Goal: Task Accomplishment & Management: Manage account settings

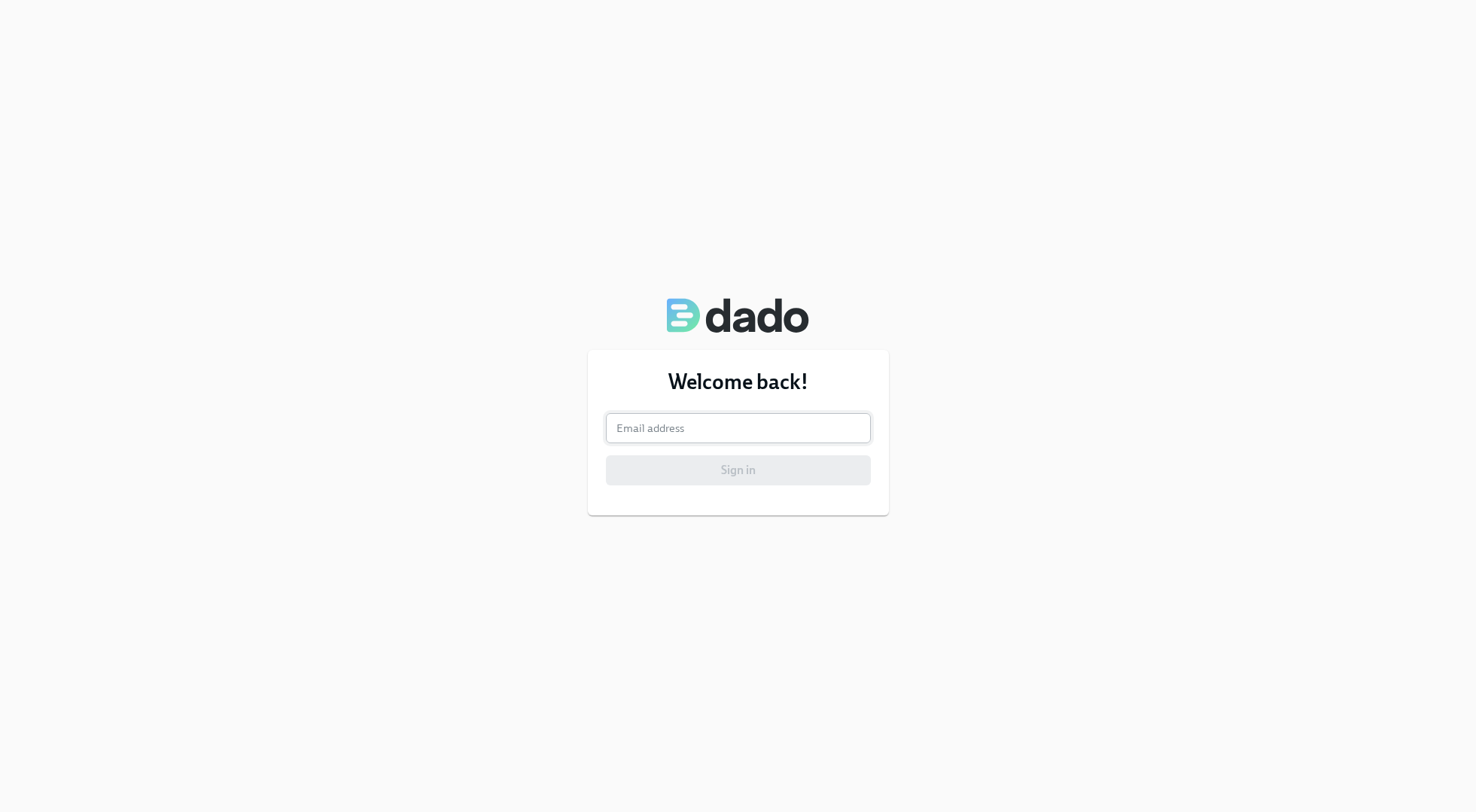
click at [732, 440] on input "email" at bounding box center [739, 427] width 265 height 30
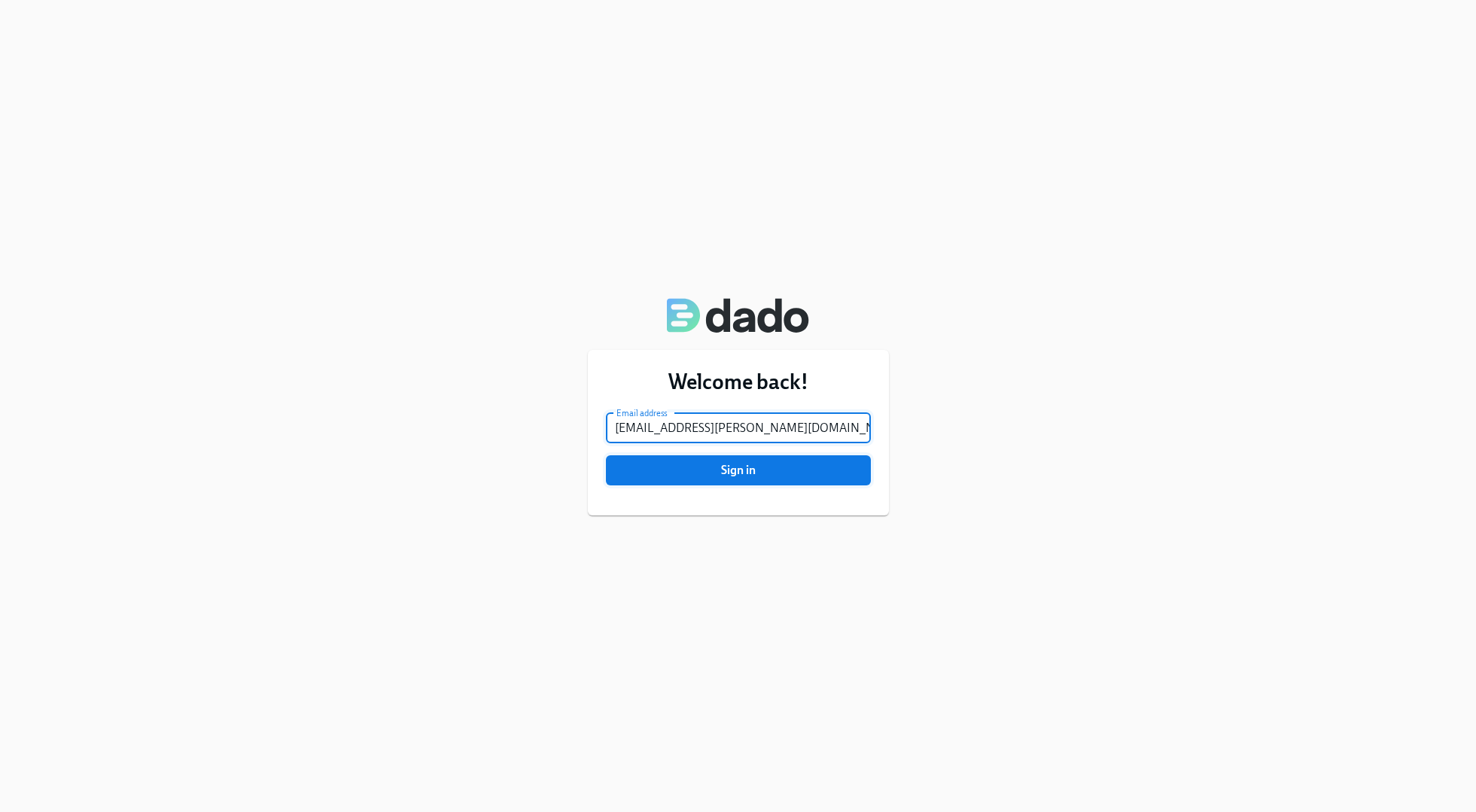
type input "raven.dixon@charliehealth.com"
click at [764, 469] on span "Sign in" at bounding box center [739, 470] width 244 height 15
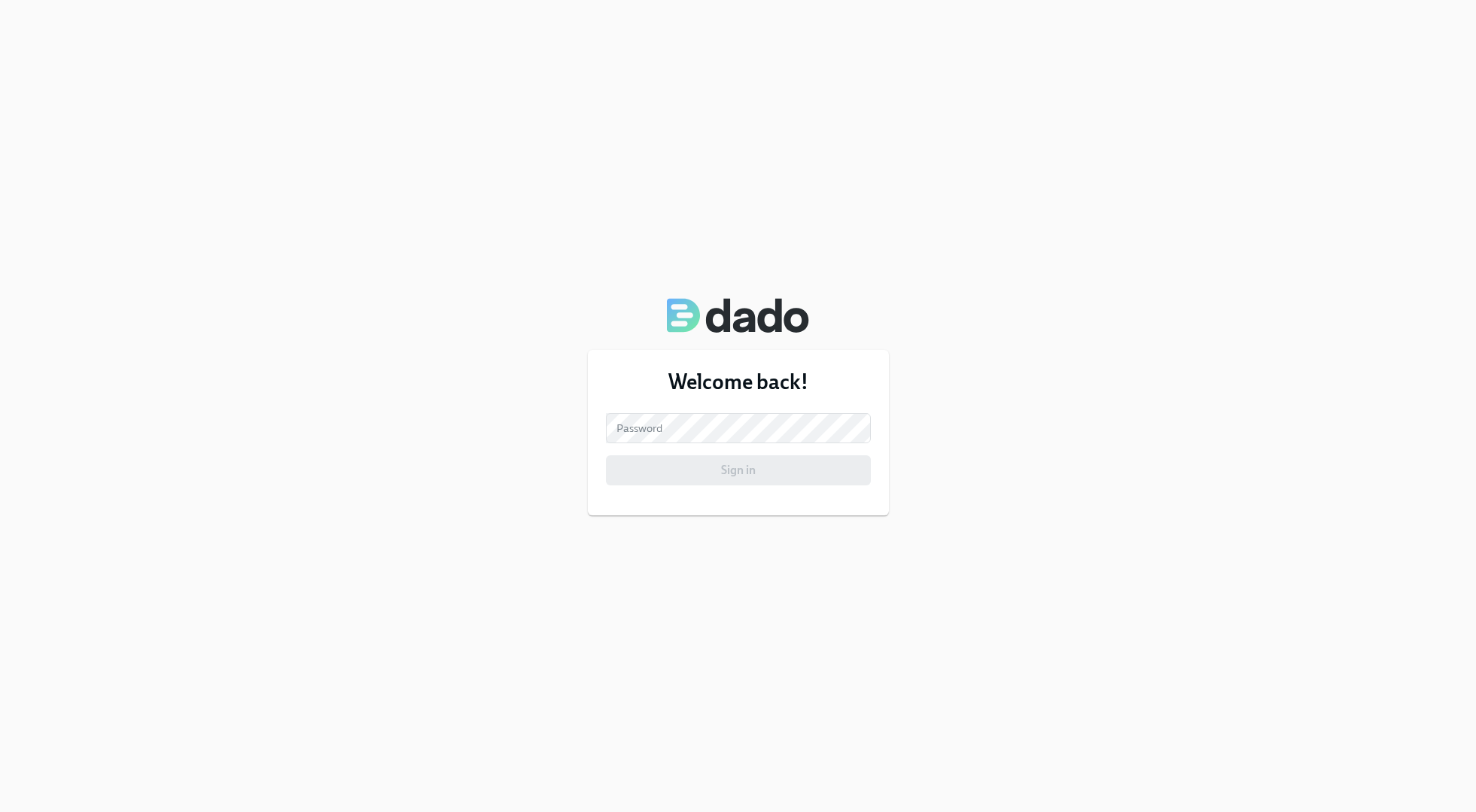
click at [732, 444] on form "Email address raven.dixon@charliehealth.com Email address Password Password Sig…" at bounding box center [739, 449] width 265 height 72
click at [717, 478] on button "Sign in" at bounding box center [739, 470] width 265 height 30
